Goal: Navigation & Orientation: Find specific page/section

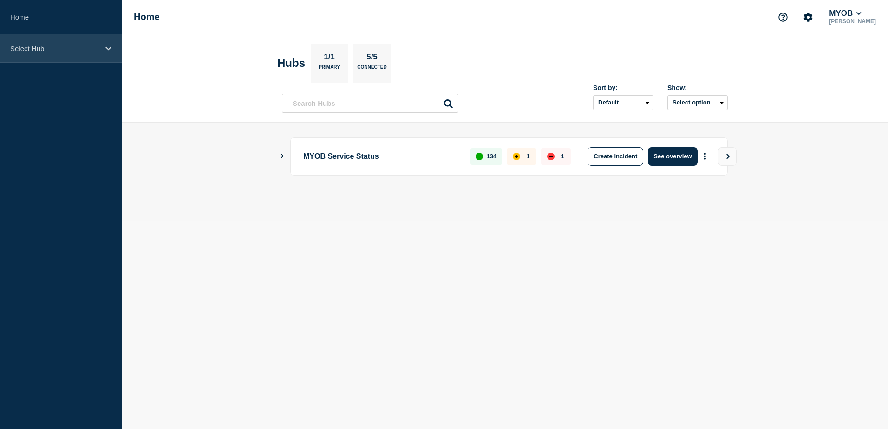
click at [112, 48] on div "Select Hub" at bounding box center [61, 48] width 122 height 28
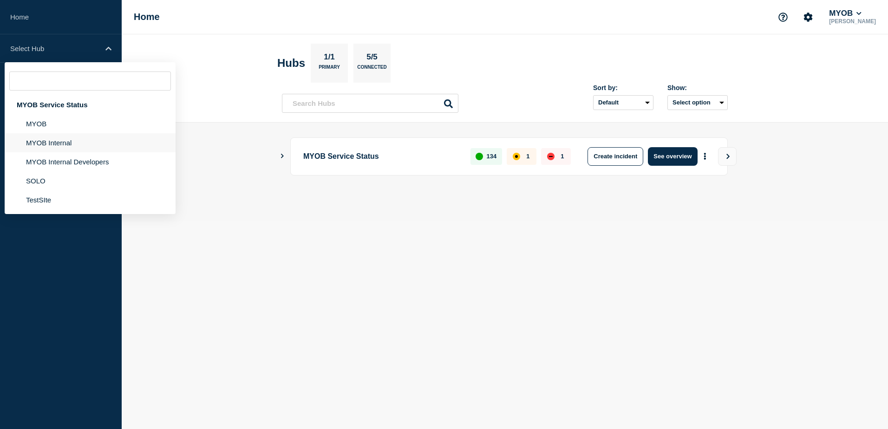
click at [85, 152] on li "MYOB Internal" at bounding box center [90, 161] width 171 height 19
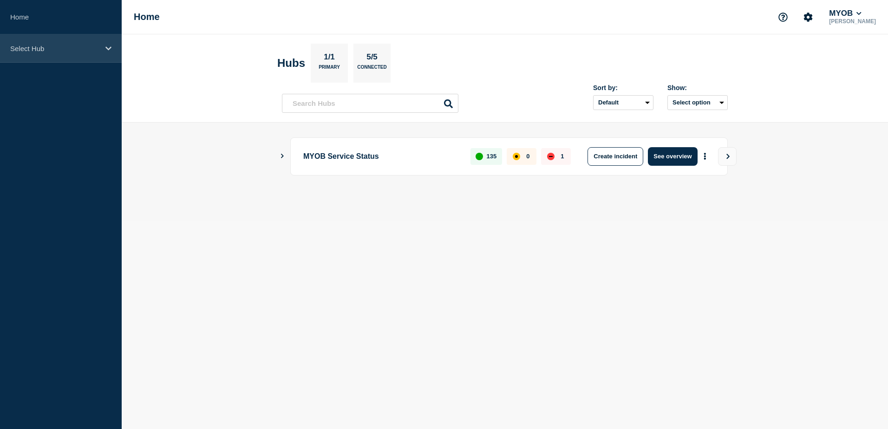
click at [97, 52] on div "Select Hub" at bounding box center [61, 48] width 122 height 28
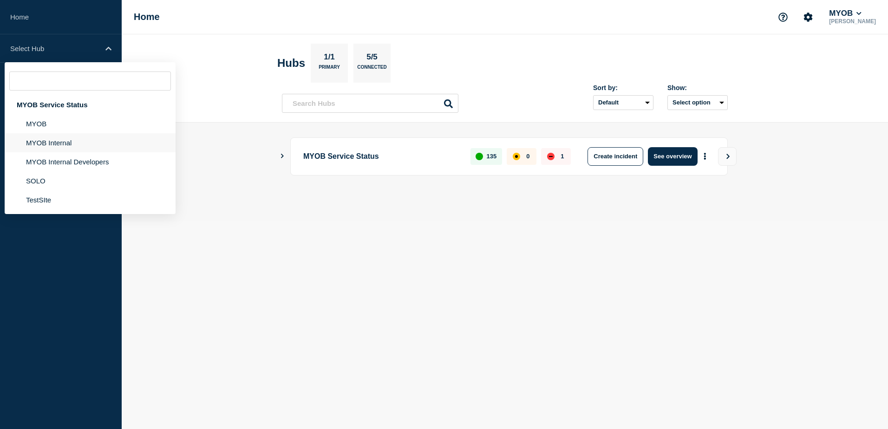
click at [75, 152] on li "MYOB Internal" at bounding box center [90, 161] width 171 height 19
